Goal: Transaction & Acquisition: Book appointment/travel/reservation

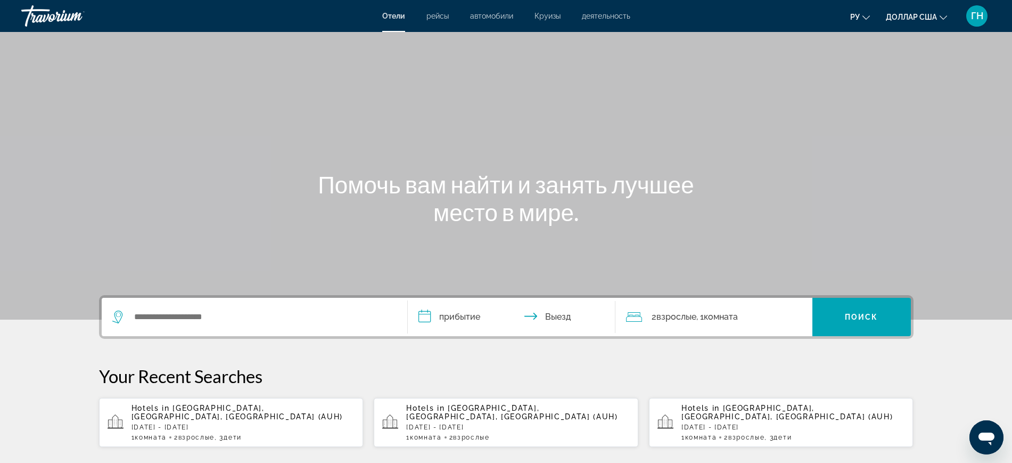
click at [252, 326] on div "Виджет поиска" at bounding box center [254, 317] width 284 height 38
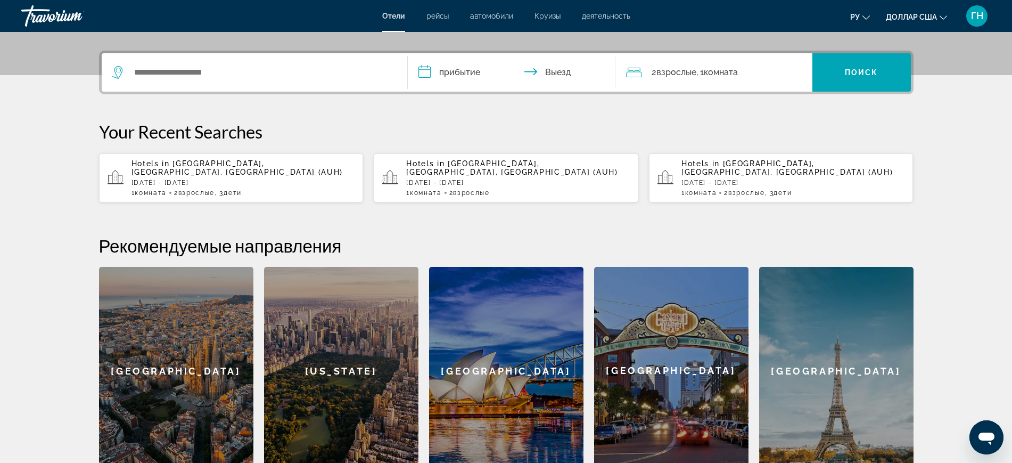
scroll to position [260, 0]
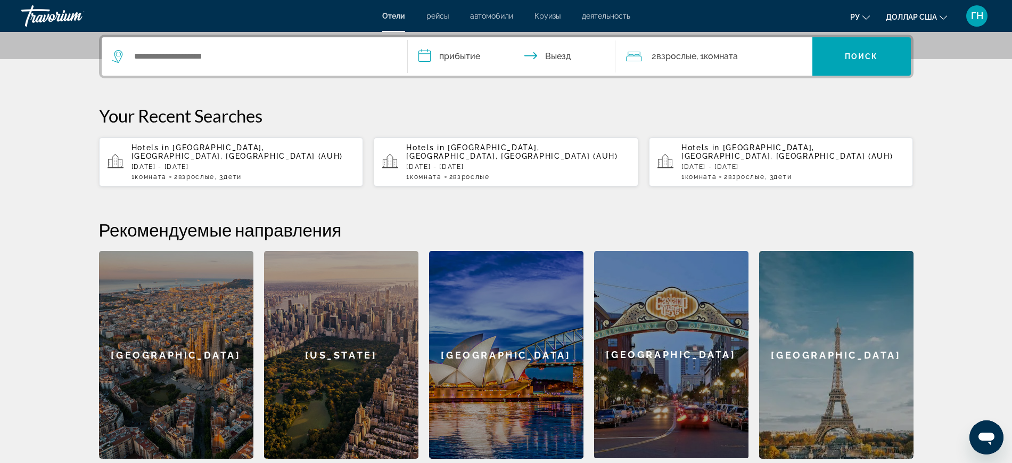
click at [279, 157] on p "Hotels in [GEOGRAPHIC_DATA], [GEOGRAPHIC_DATA], [GEOGRAPHIC_DATA] (AUH)" at bounding box center [244, 151] width 224 height 17
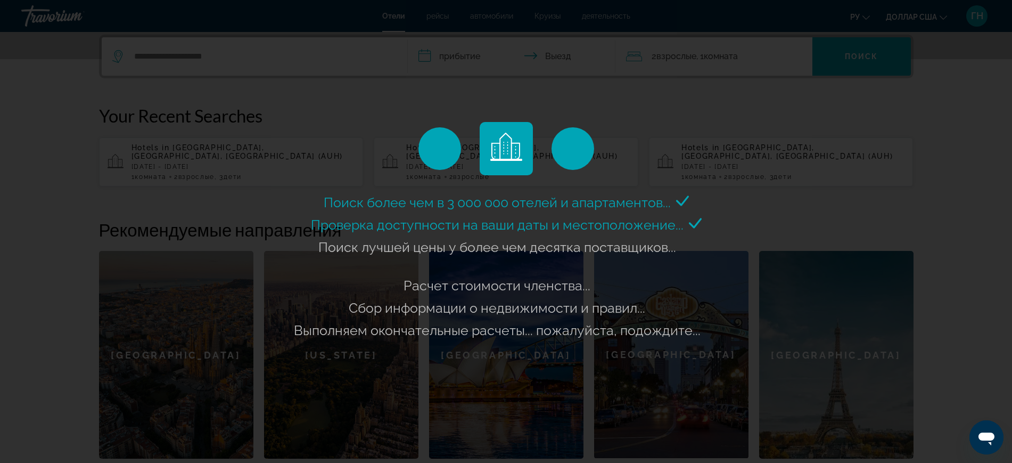
click at [228, 170] on div "Поиск более чем в 3 000 000 отелей и апартаментов..." at bounding box center [506, 231] width 1012 height 463
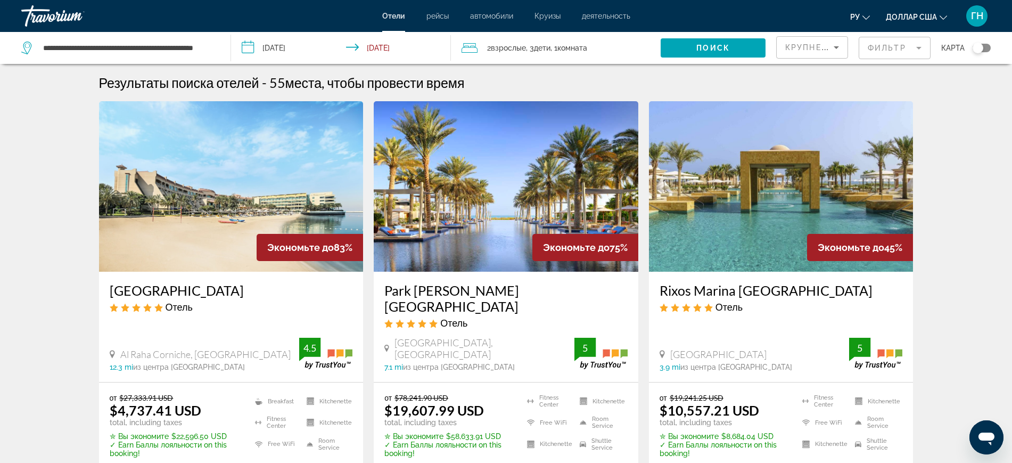
click at [302, 51] on input "**********" at bounding box center [343, 49] width 225 height 35
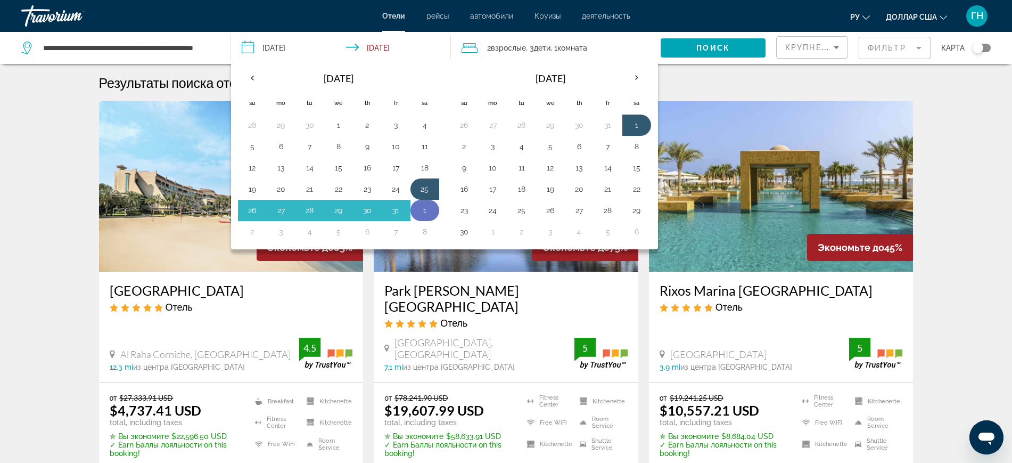
click at [427, 211] on button "1" at bounding box center [424, 210] width 17 height 15
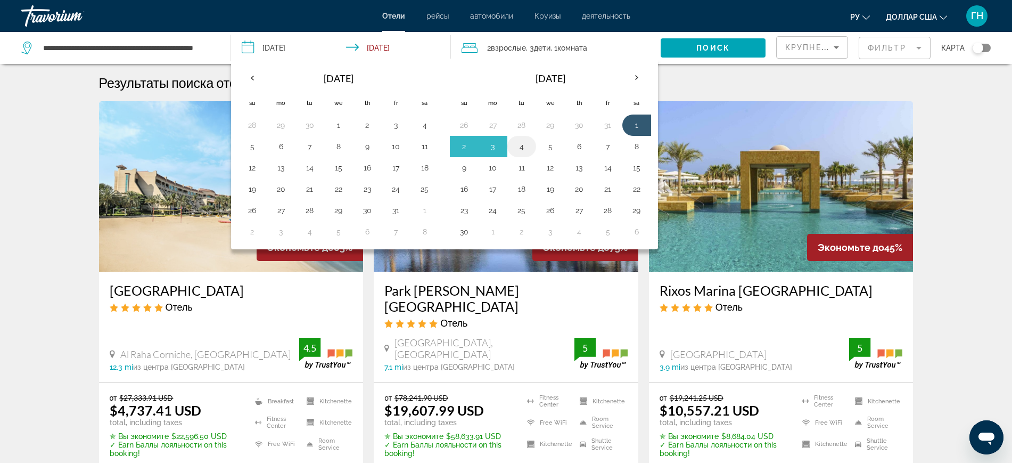
click at [520, 149] on button "4" at bounding box center [521, 146] width 17 height 15
type input "**********"
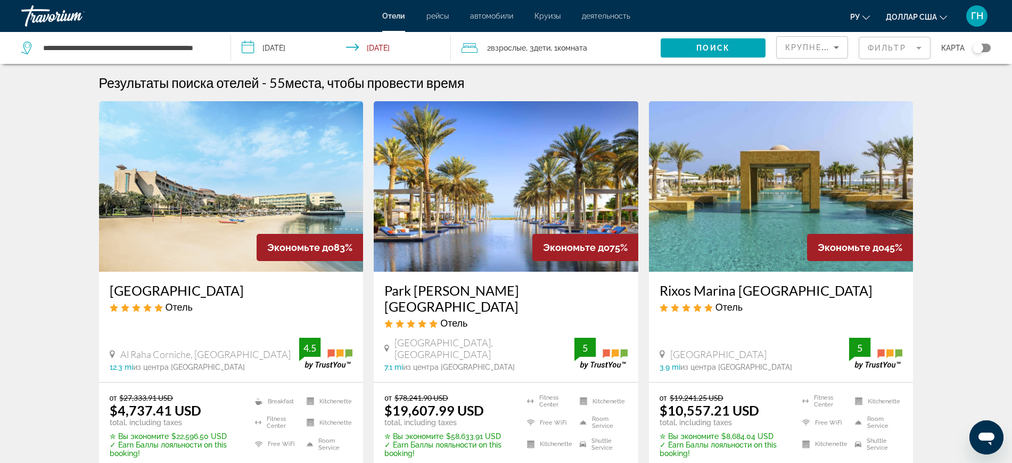
click at [580, 47] on span "Комната" at bounding box center [573, 48] width 30 height 9
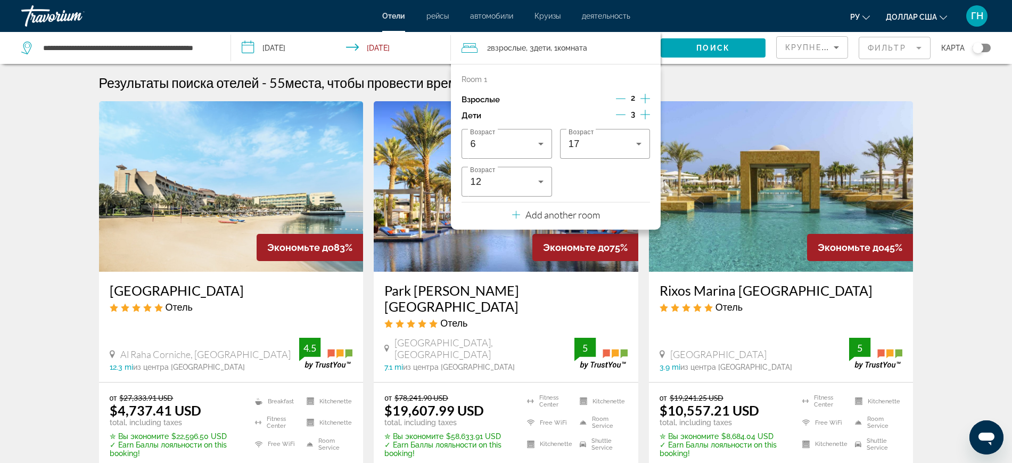
click at [620, 112] on icon "Decrement children" at bounding box center [621, 115] width 10 height 10
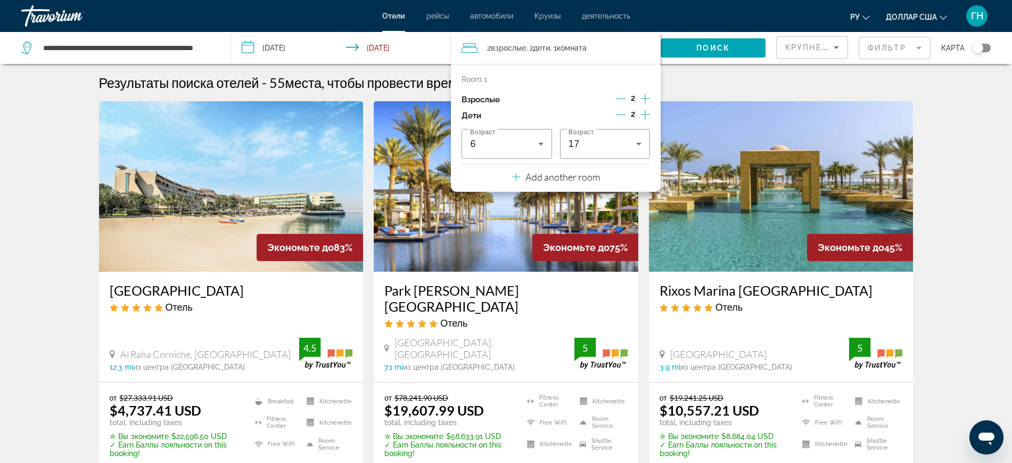
click at [620, 112] on icon "Decrement children" at bounding box center [621, 115] width 10 height 10
click at [620, 112] on icon "Decrement children" at bounding box center [622, 115] width 10 height 10
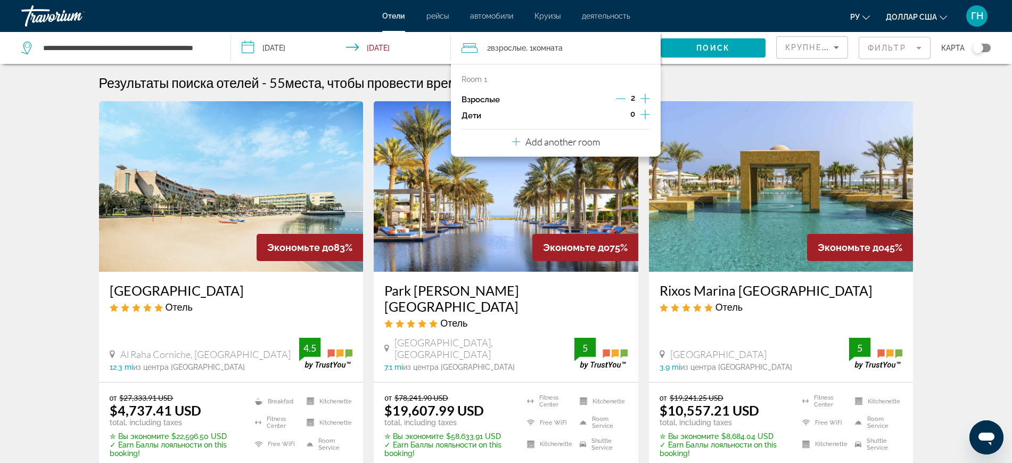
click at [701, 88] on div "Результаты поиска отелей - 55 места, чтобы провести время" at bounding box center [506, 83] width 815 height 16
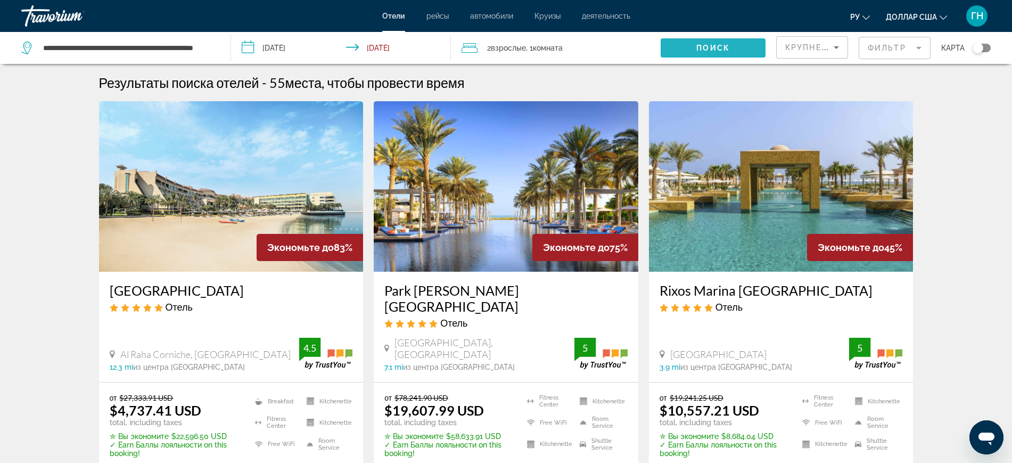
click at [696, 50] on span "Search widget" at bounding box center [713, 48] width 105 height 26
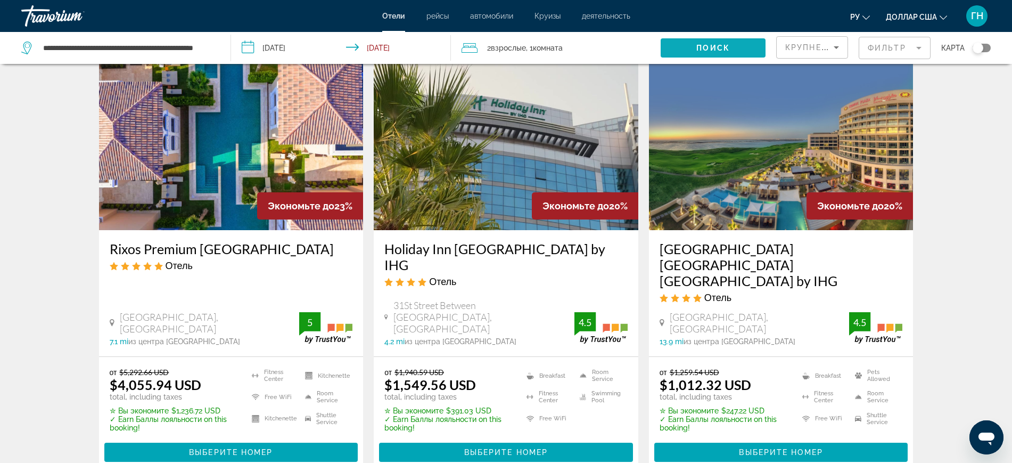
scroll to position [1326, 0]
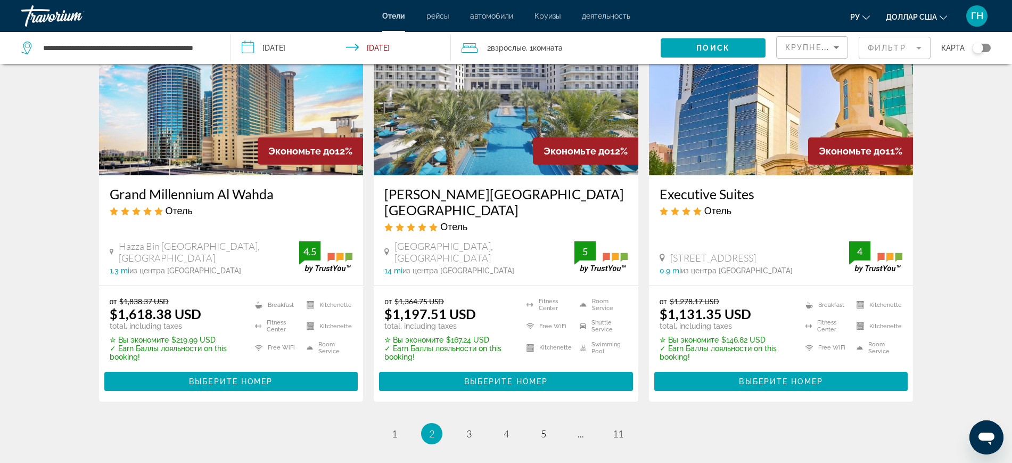
scroll to position [1450, 0]
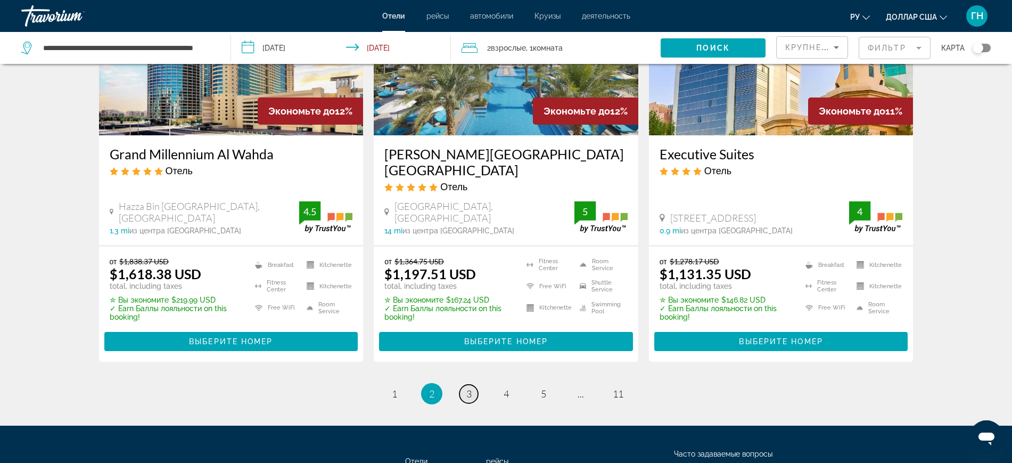
click at [465, 384] on link "page 3" at bounding box center [469, 393] width 19 height 19
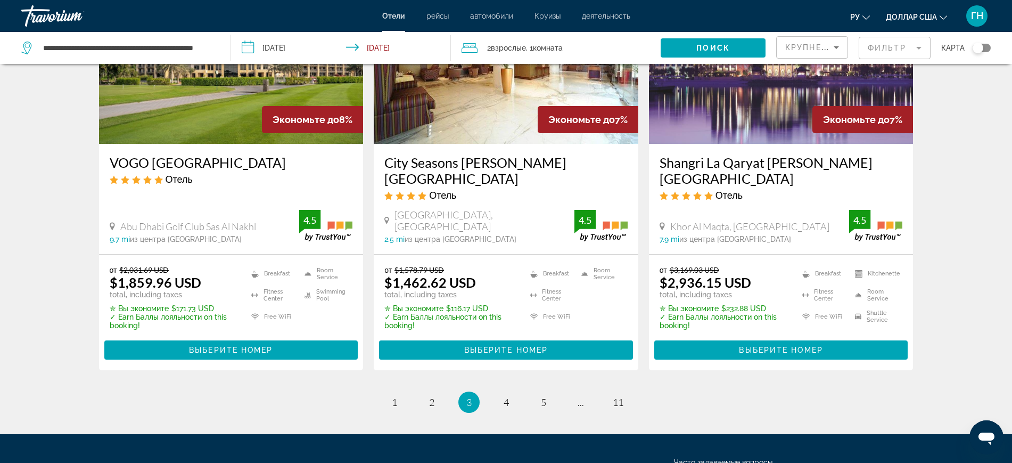
scroll to position [1453, 0]
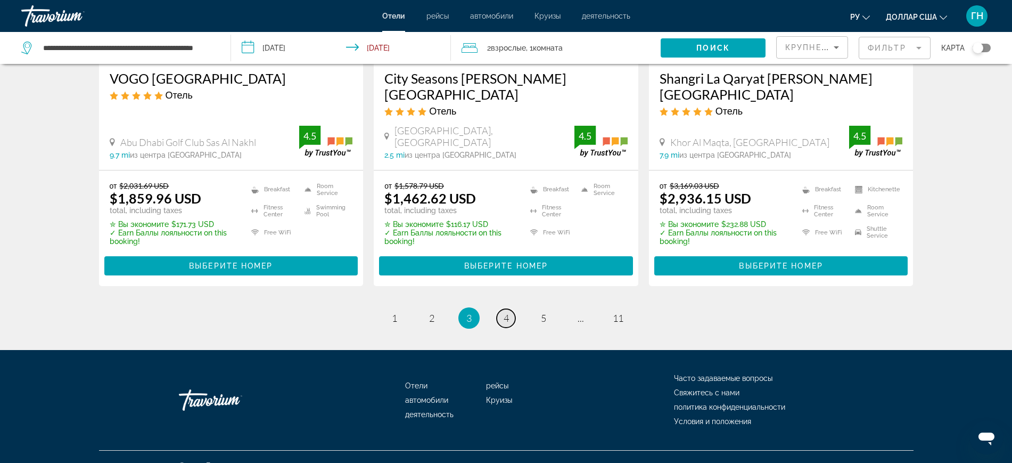
click at [502, 309] on link "page 4" at bounding box center [506, 318] width 19 height 19
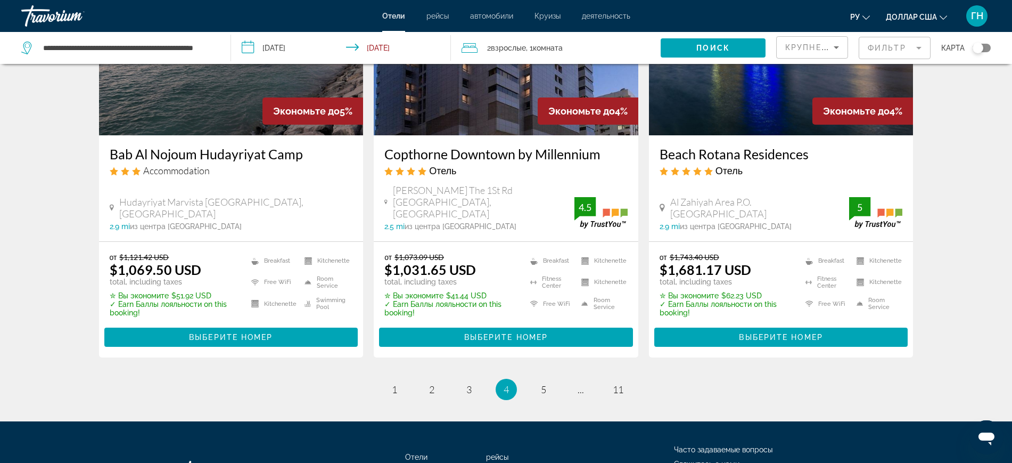
scroll to position [1364, 0]
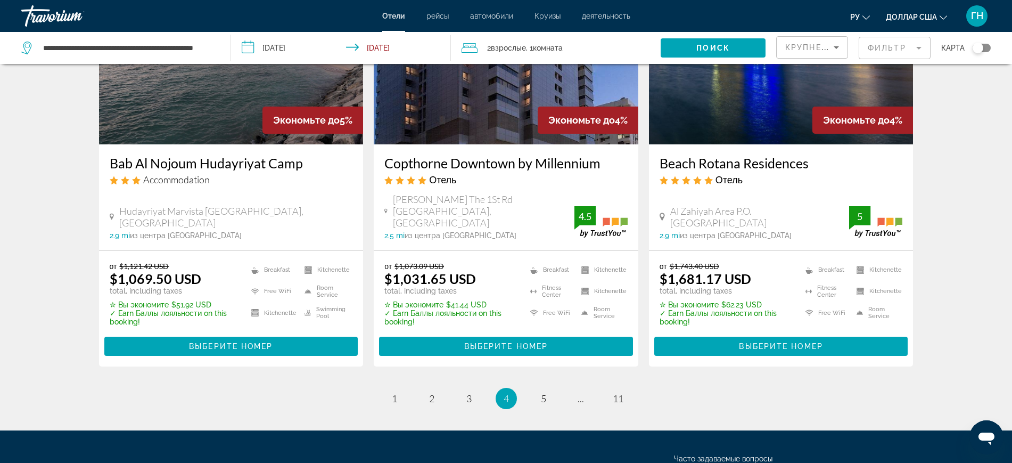
click at [725, 155] on h3 "Beach Rotana Residences" at bounding box center [781, 163] width 243 height 16
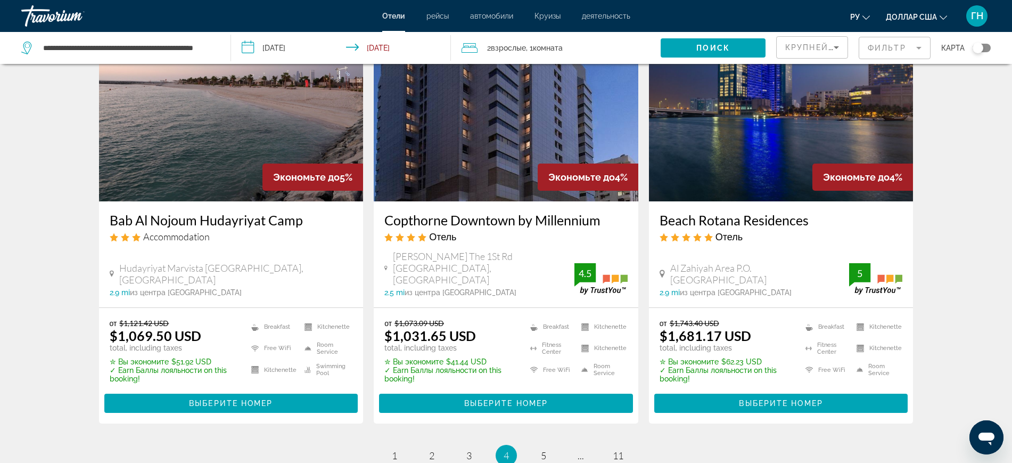
scroll to position [1398, 0]
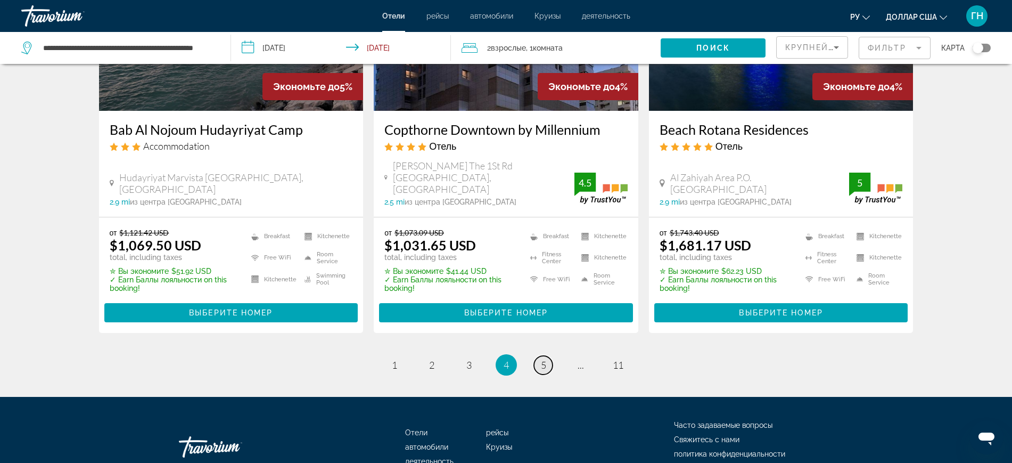
click at [547, 356] on link "page 5" at bounding box center [543, 365] width 19 height 19
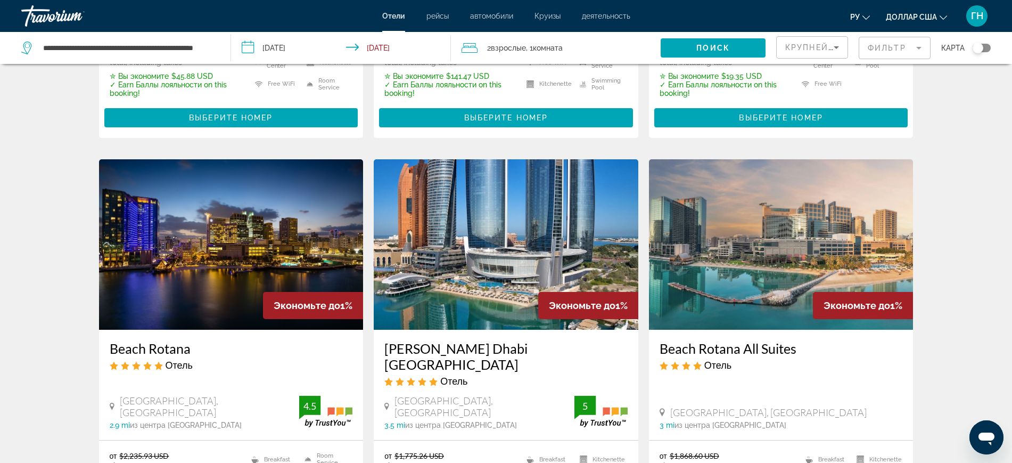
scroll to position [1239, 0]
